Goal: Task Accomplishment & Management: Complete application form

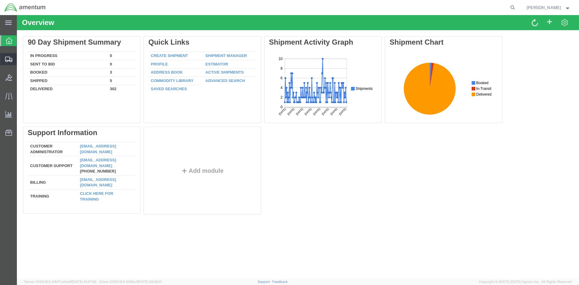
click at [0, 0] on span "Create Shipment" at bounding box center [0, 0] width 0 height 0
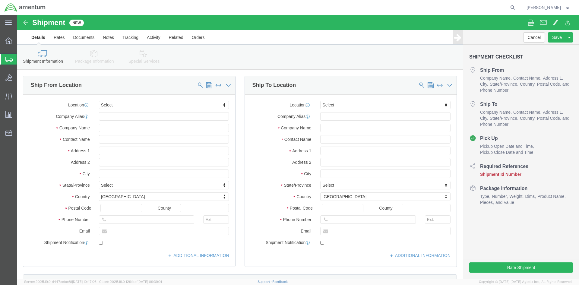
select select
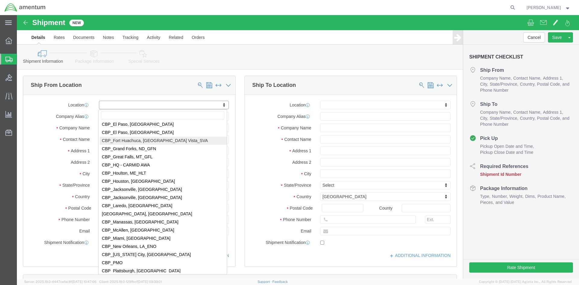
scroll to position [1176, 0]
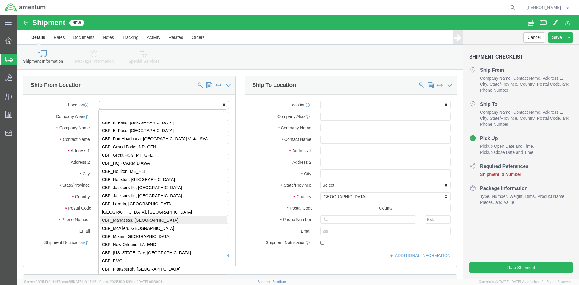
select select "49925"
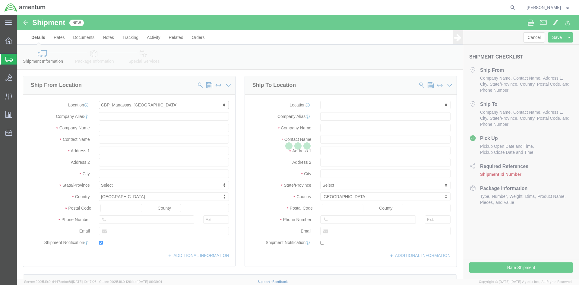
type input "[STREET_ADDRESS]"
type input "20110"
type input "[PHONE_NUMBER]"
type input "236"
type input "[PERSON_NAME][EMAIL_ADDRESS][PERSON_NAME][DOMAIN_NAME]"
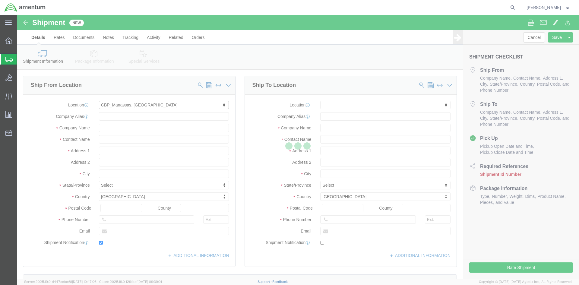
checkbox input "true"
type input "Amentum Services, Inc"
type input "[PERSON_NAME]"
type input "Manassas"
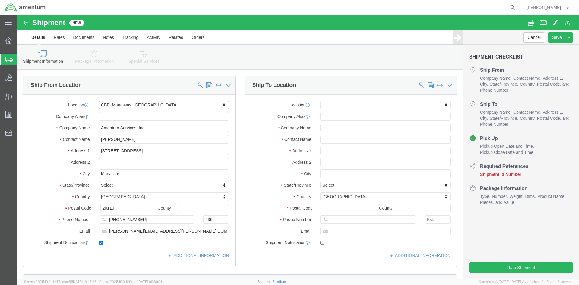
select select "VA"
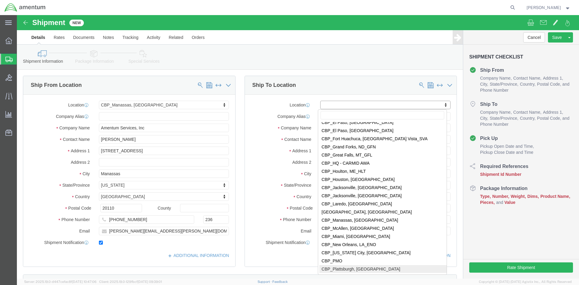
select select "49927"
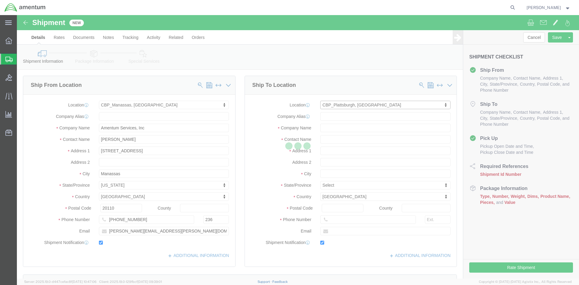
type input "[STREET_ADDRESS][US_STATE]"
type input "12903"
type input "[PHONE_NUMBER]"
type input "[PERSON_NAME][EMAIL_ADDRESS][PERSON_NAME][DOMAIN_NAME]"
checkbox input "true"
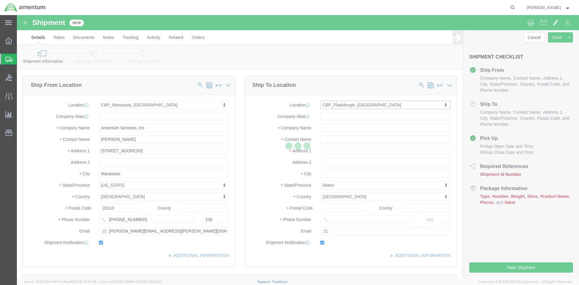
type input "Amentum Services, Inc"
type input "[PERSON_NAME]"
type input "[GEOGRAPHIC_DATA]"
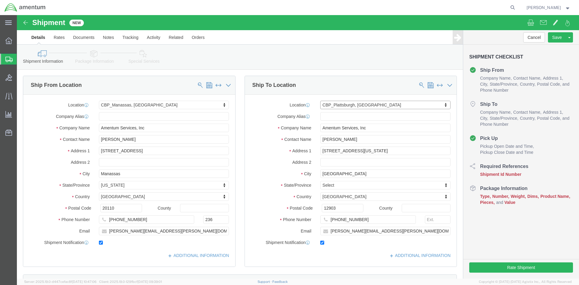
select select "NY"
click div "Location [GEOGRAPHIC_DATA], [GEOGRAPHIC_DATA] My Profile Location [PHONE_NUMBER…"
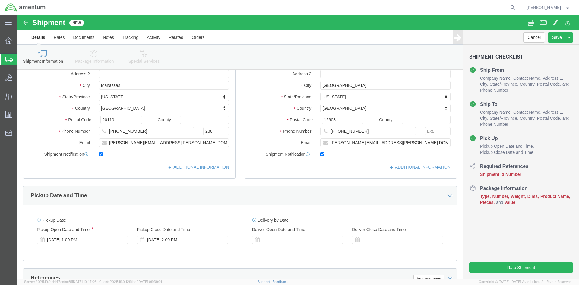
scroll to position [90, 0]
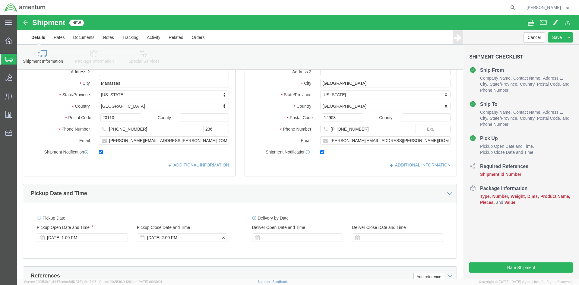
click div "[DATE] 2:00 PM"
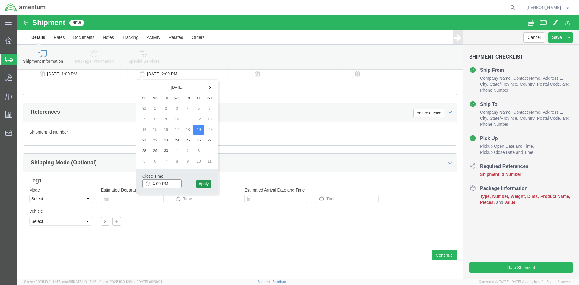
type input "4:00 PM"
click button "Apply"
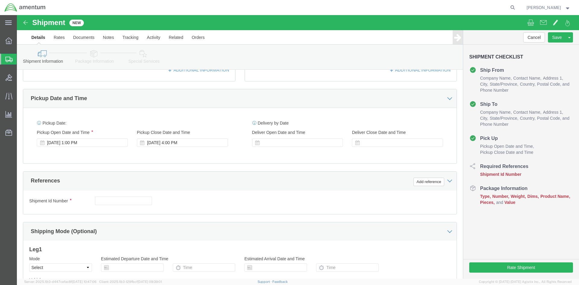
scroll to position [164, 0]
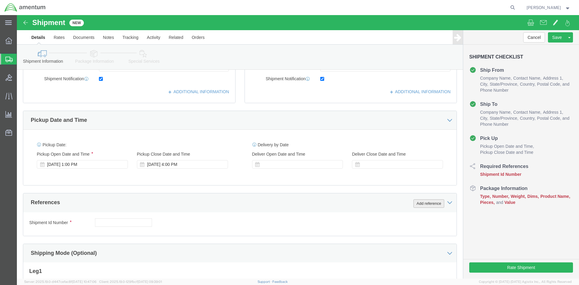
click button "Add reference"
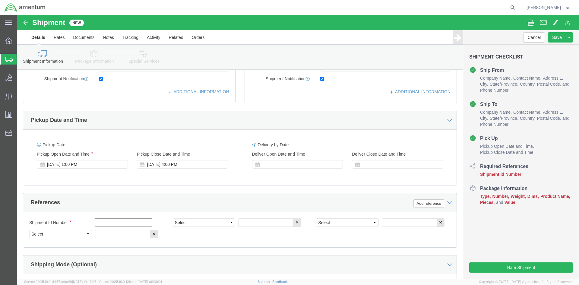
click input "text"
click select "Select Account Type Activity ID Airline Appointment Number ASN Batch Request # …"
select select "CUSTREF"
click select "Select Account Type Activity ID Airline Appointment Number ASN Batch Request # …"
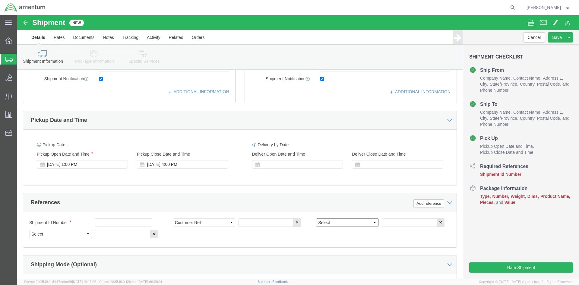
select select "DEPT"
click select "Select Account Type Activity ID Airline Appointment Number ASN Batch Request # …"
select select "PROJNUM"
click select "Select Account Type Activity ID Airline Appointment Number ASN Batch Request # …"
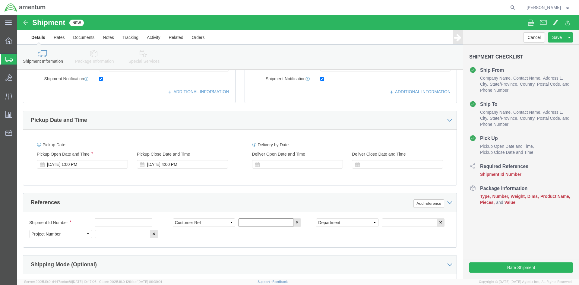
click input "text"
type input "r"
type input "RIVETS"
click input "text"
type input "CBP"
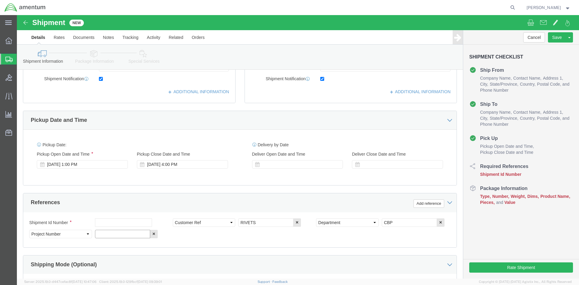
click input "text"
type input "6118.03.03.2219.000.NCR.0000"
click div "Shipment Id Number Select Account Type Activity ID Airline Appointment Number A…"
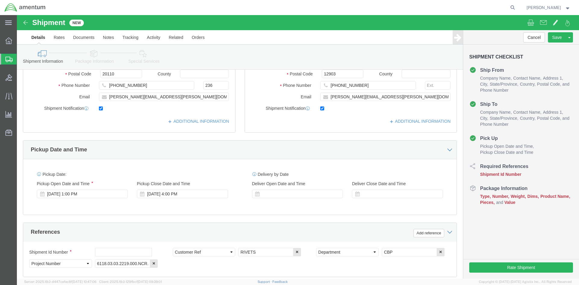
scroll to position [134, 0]
click button "Save"
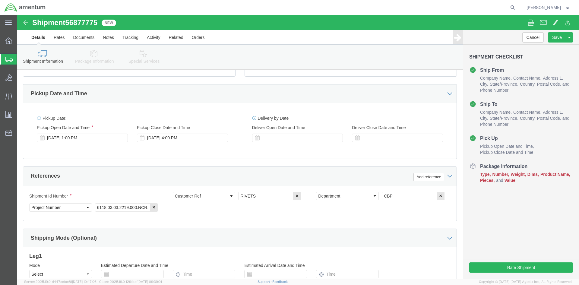
scroll to position [194, 0]
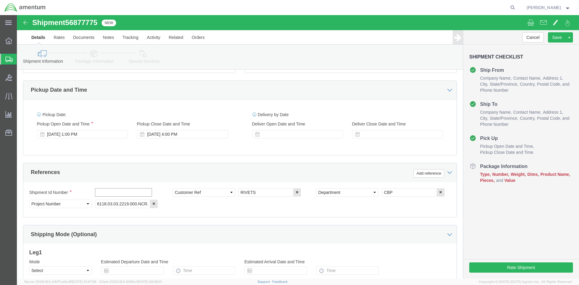
click input "text"
click input "613-"
type input "613-002408"
click div "Shipment Id Number 613-002408 Select Account Type Activity ID Airline Appointme…"
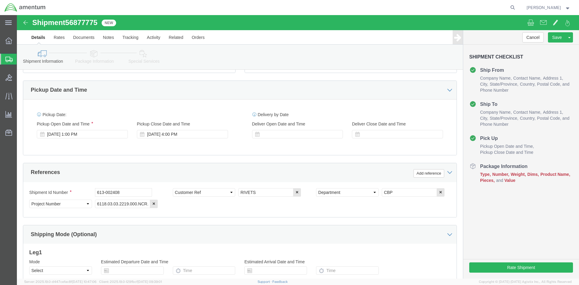
click div "Shipment Id Number 613-002408 Select Account Type Activity ID Airline Appointme…"
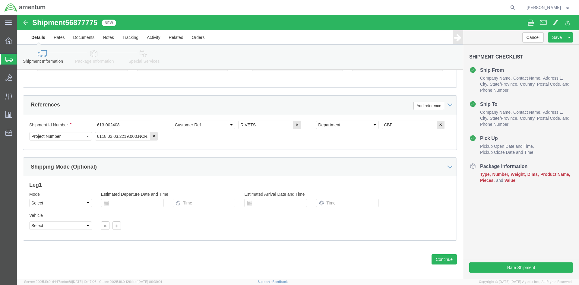
scroll to position [266, 0]
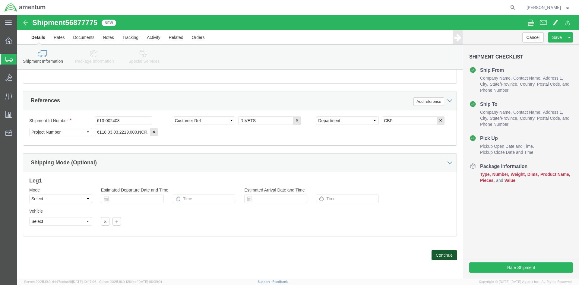
click button "Continue"
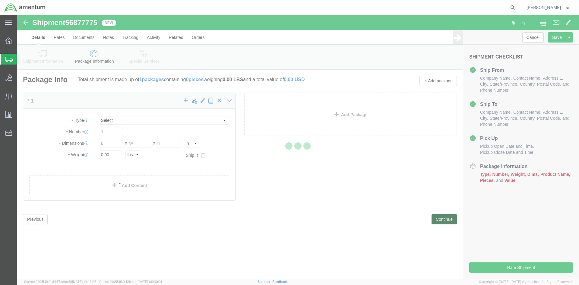
scroll to position [0, 0]
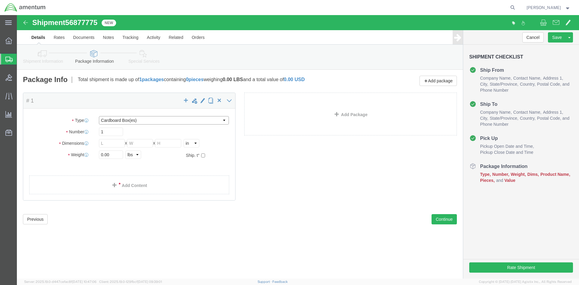
click select "Select BCK Boxes Bale(s) Basket(s) Bolt(s) Bottle(s) Buckets Bulk Bundle(s) Can…"
select select "SBX"
click select "Select BCK Boxes Bale(s) Basket(s) Bolt(s) Bottle(s) Buckets Bulk Bundle(s) Can…"
type input "12.25"
type input "11.00"
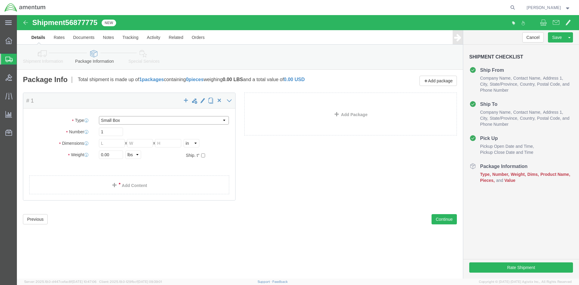
type input "1.50"
drag, startPoint x: 97, startPoint y: 138, endPoint x: 52, endPoint y: 137, distance: 45.6
click div "Weight 0.00 Select kgs lbs Ship. t°"
type input "1.00"
click link "Add Content"
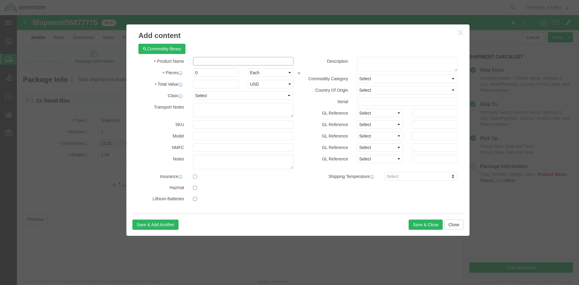
click input "text"
type input "N"
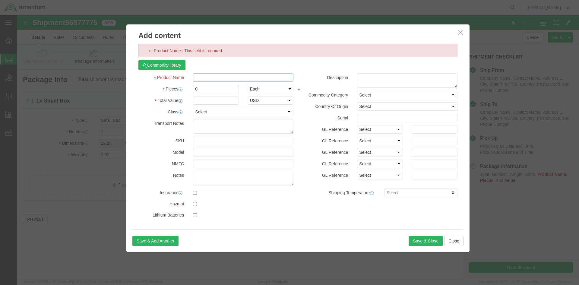
type input "B"
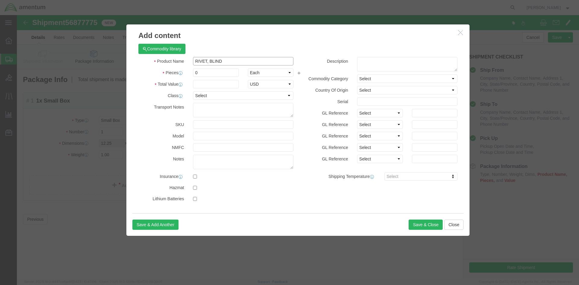
type input "RIVET, BLIND"
drag, startPoint x: 187, startPoint y: 58, endPoint x: 155, endPoint y: 52, distance: 33.1
click div "Pieces 0 Select Bag Barrels 100Board Feet Bottle Box Blister Pack Carats Can Ca…"
type input "25"
click input "text"
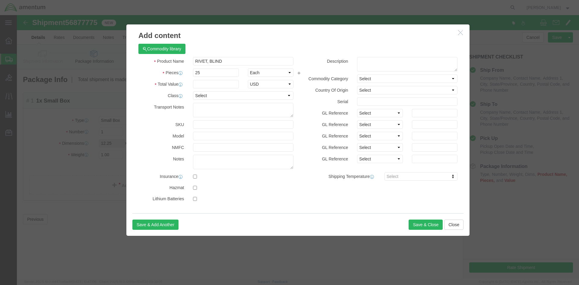
click div
click input "text"
type input "150.00"
click textarea
click button "Save & Close"
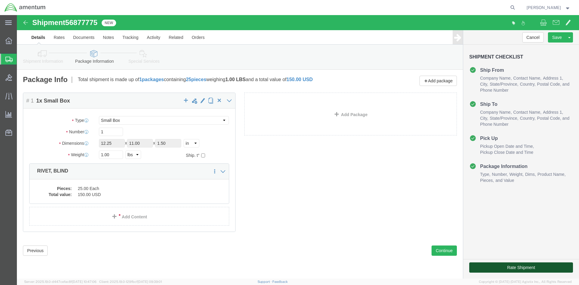
click button "Rate Shipment"
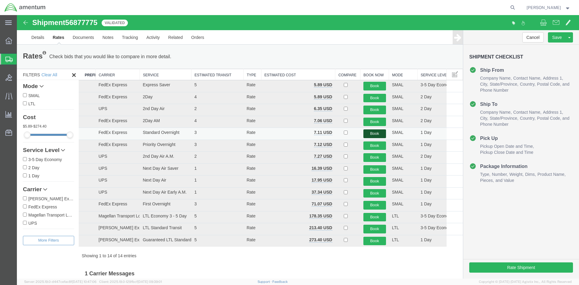
click at [374, 134] on button "Book" at bounding box center [374, 133] width 23 height 9
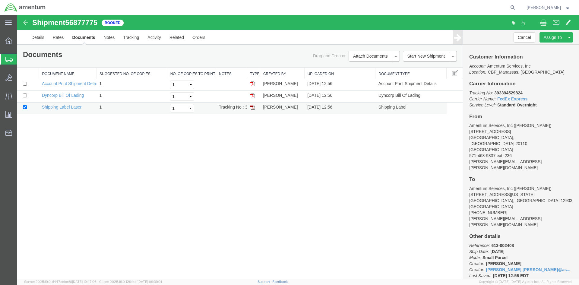
click at [234, 108] on td "Tracking No.: 393394529824" at bounding box center [231, 109] width 31 height 12
click at [254, 108] on img at bounding box center [252, 107] width 5 height 5
click at [251, 108] on img at bounding box center [252, 107] width 5 height 5
drag, startPoint x: 524, startPoint y: 93, endPoint x: 495, endPoint y: 93, distance: 29.2
click at [495, 93] on p "Tracking No: 393394529824 Carrier Name: FedEx Express FedEx Express Service Lev…" at bounding box center [521, 99] width 104 height 18
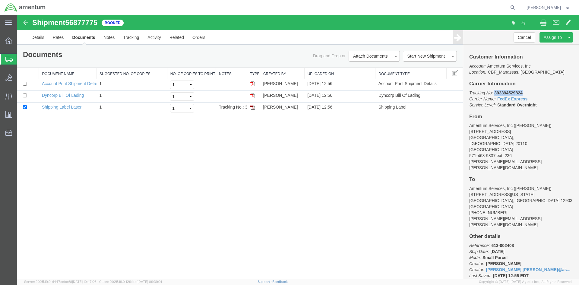
copy b "393394529824"
